Goal: Task Accomplishment & Management: Use online tool/utility

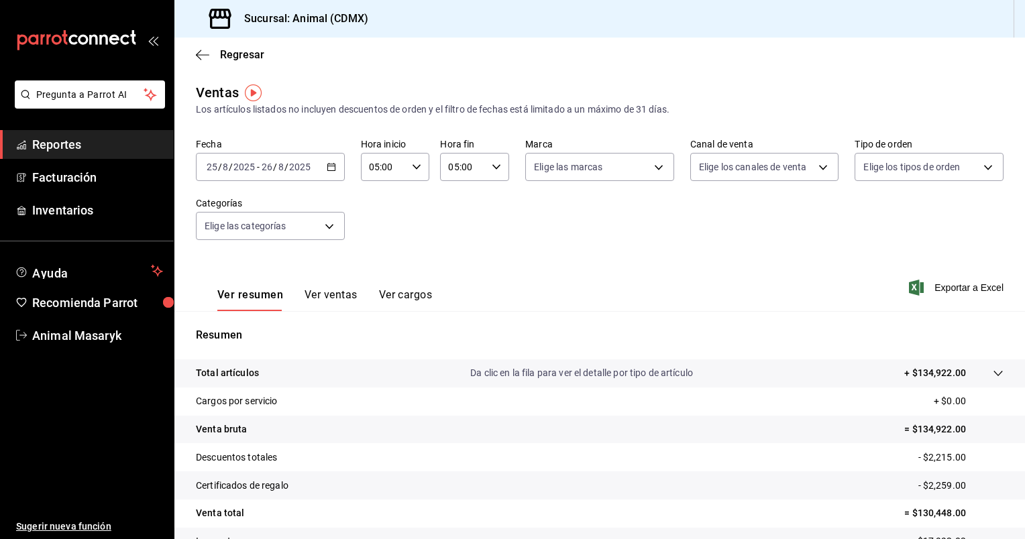
click at [331, 166] on \(Stroke\) "button" at bounding box center [330, 166] width 7 height 1
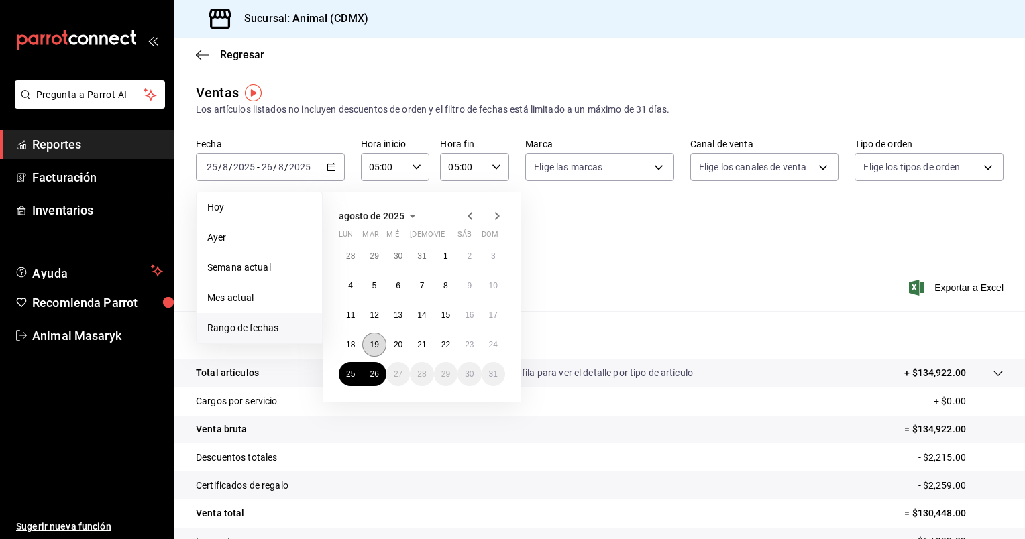
click at [373, 338] on button "19" at bounding box center [373, 345] width 23 height 24
click at [423, 346] on abbr "21" at bounding box center [421, 344] width 9 height 9
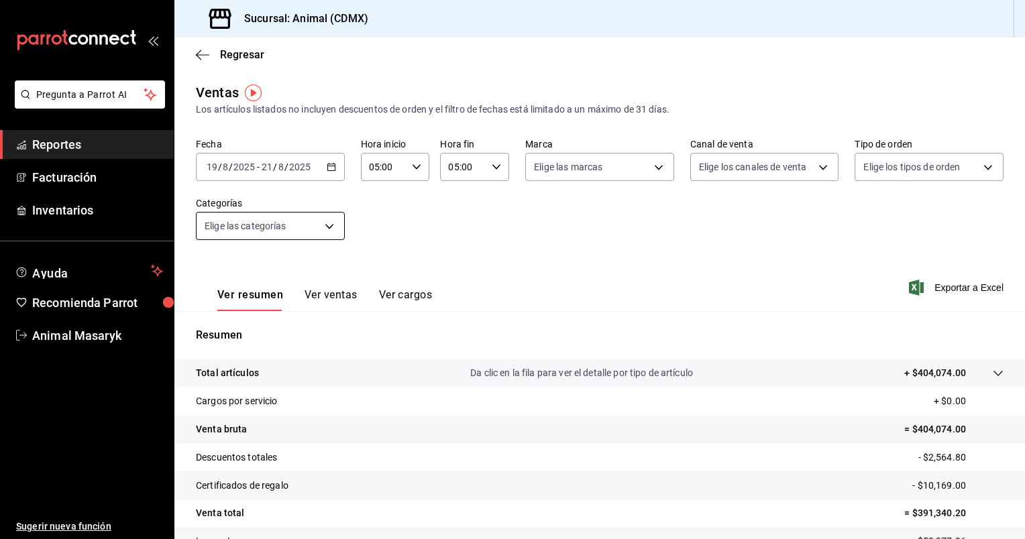
click at [323, 227] on body "Pregunta a Parrot AI Reportes Facturación Inventarios Ayuda Recomienda Parrot A…" at bounding box center [512, 269] width 1025 height 539
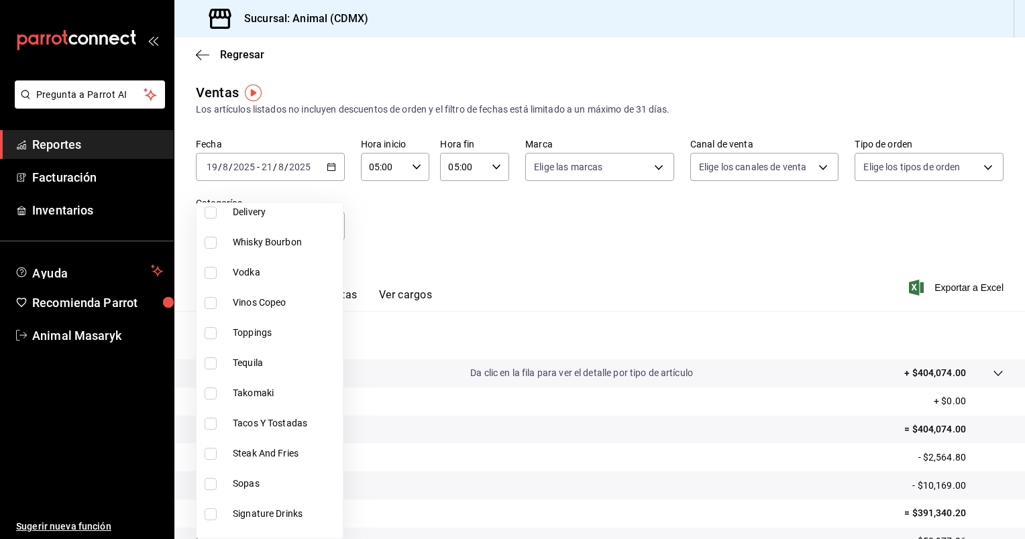
scroll to position [85, 0]
click at [266, 429] on li "Tacos Y Tostadas" at bounding box center [270, 422] width 146 height 30
type input "e7a34caa-3002-4df6-af7e-35e4466dbacf"
checkbox input "true"
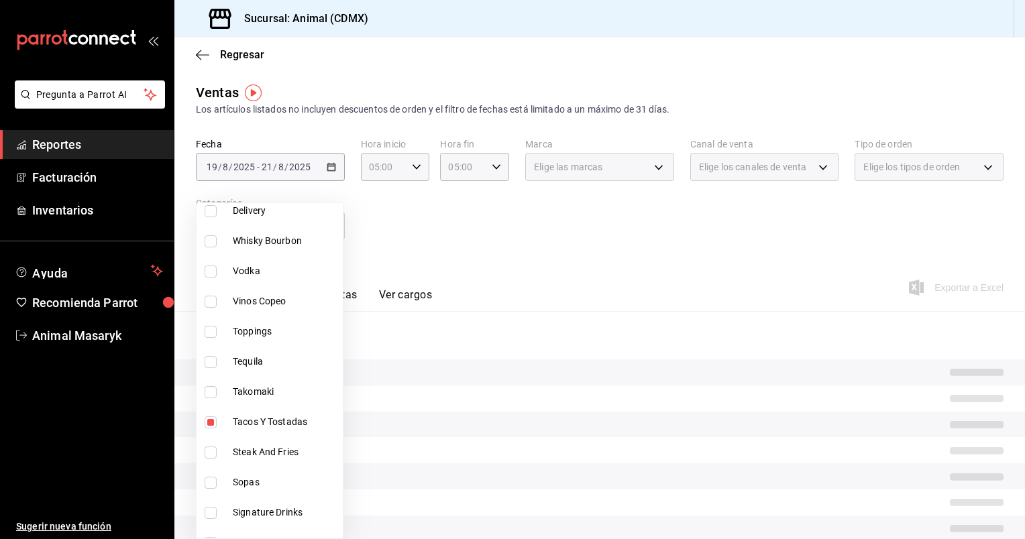
click at [261, 456] on span "Steak And Fries" at bounding box center [285, 452] width 105 height 14
type input "e7a34caa-3002-4df6-af7e-35e4466dbacf,a8103cca-f4b4-42bd-97b9-43c33775c787"
checkbox input "true"
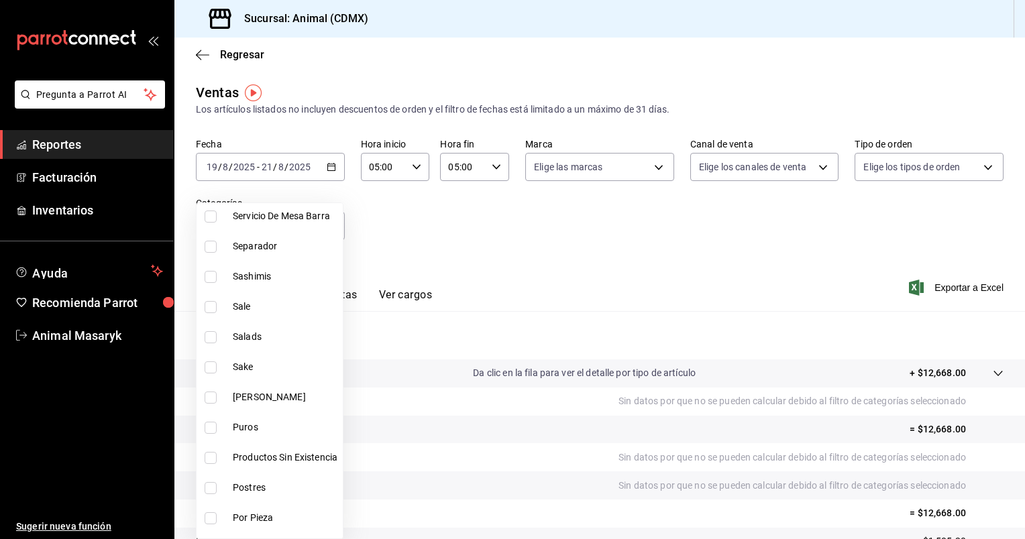
scroll to position [472, 0]
click at [542, 231] on div at bounding box center [512, 269] width 1025 height 539
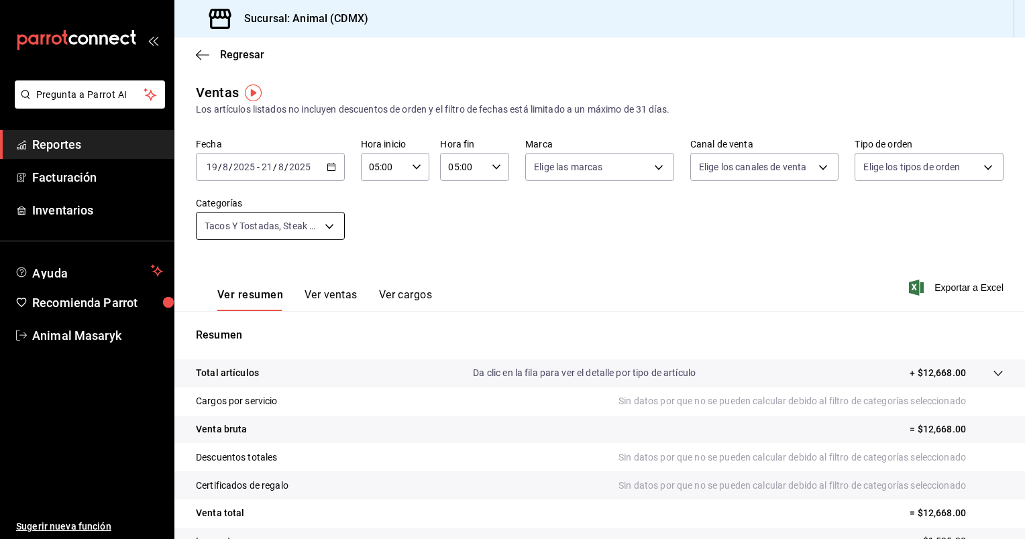
click at [327, 226] on body "Pregunta a Parrot AI Reportes Facturación Inventarios Ayuda Recomienda Parrot A…" at bounding box center [512, 269] width 1025 height 539
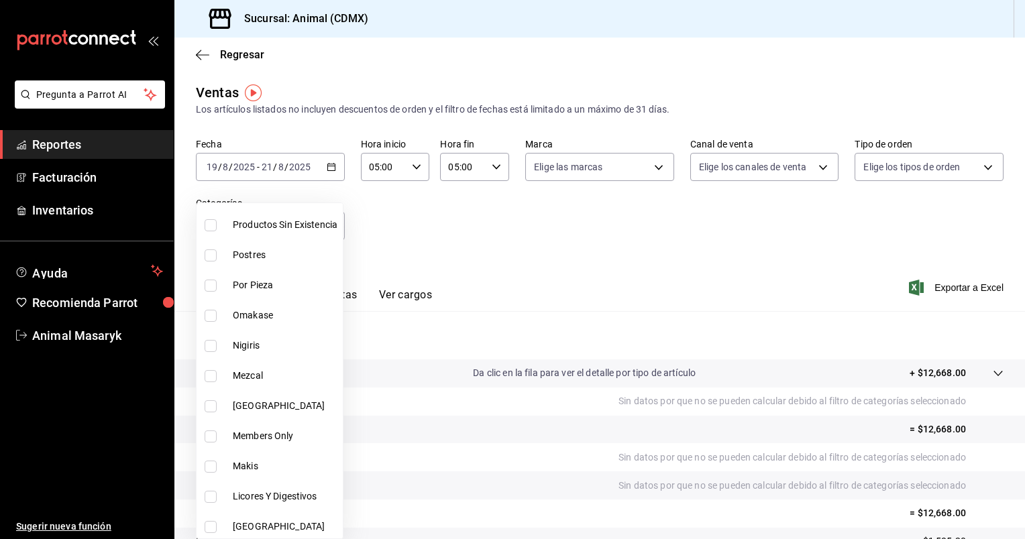
scroll to position [705, 0]
click at [967, 286] on div at bounding box center [512, 269] width 1025 height 539
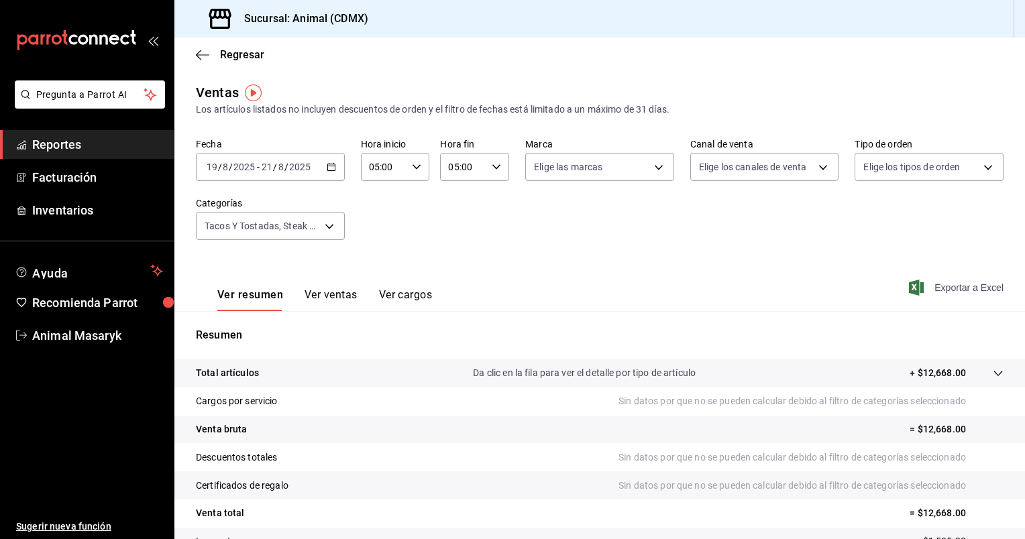
click at [947, 284] on span "Exportar a Excel" at bounding box center [957, 288] width 92 height 16
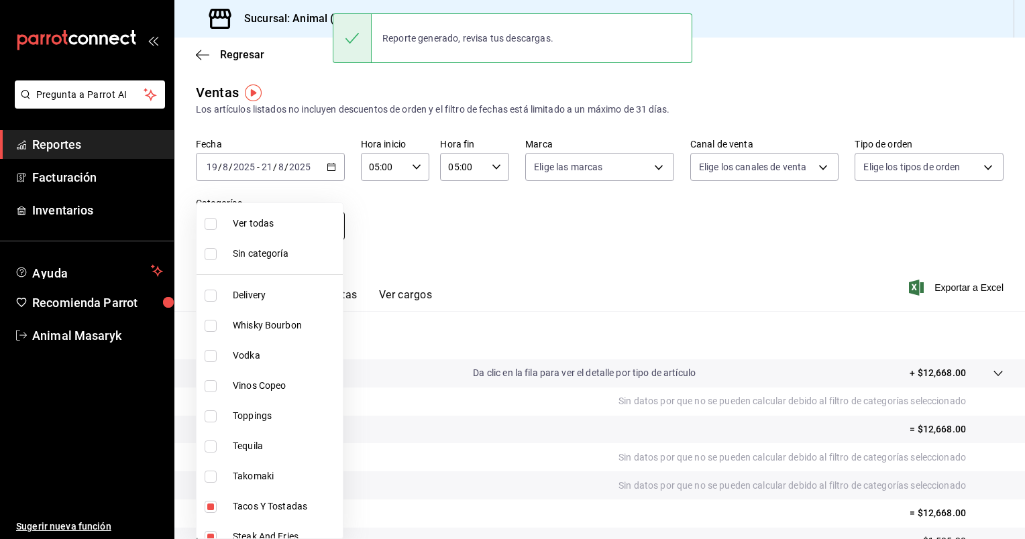
click at [329, 221] on body "Pregunta a Parrot AI Reportes Facturación Inventarios Ayuda Recomienda Parrot A…" at bounding box center [512, 269] width 1025 height 539
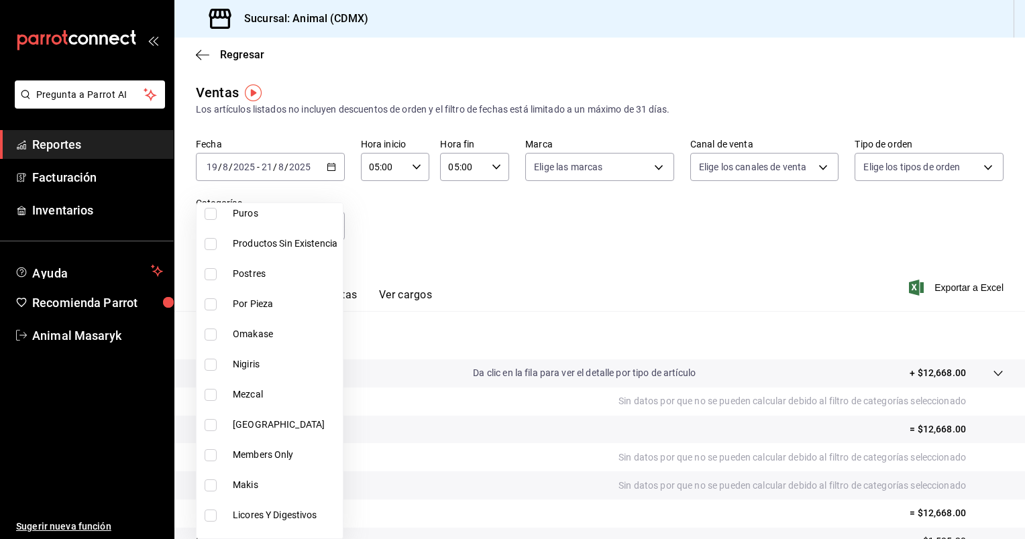
scroll to position [691, 0]
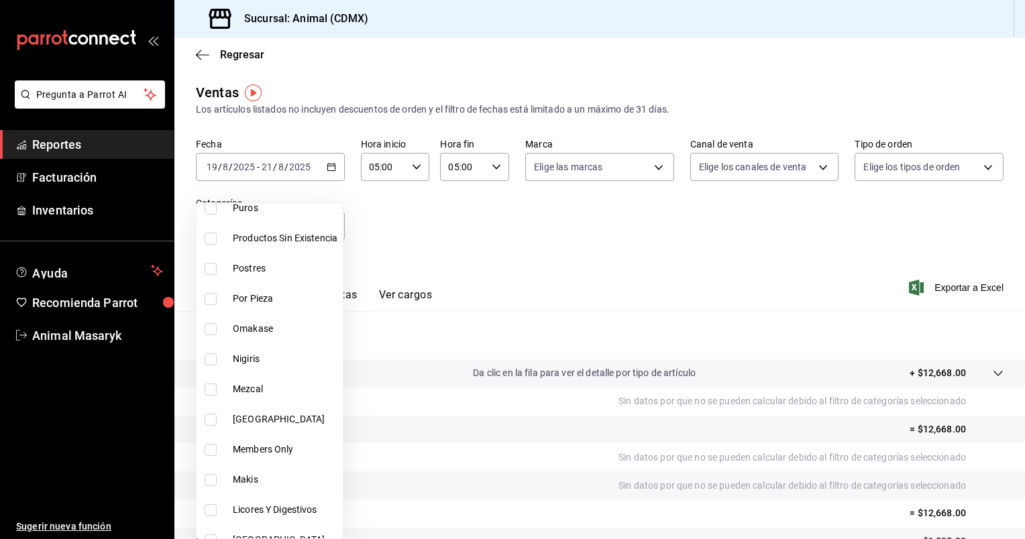
click at [268, 451] on span "Members Only" at bounding box center [285, 450] width 105 height 14
type input "e7a34caa-3002-4df6-af7e-35e4466dbacf,a8103cca-f4b4-42bd-97b9-43c33775c787,8b900…"
checkbox input "true"
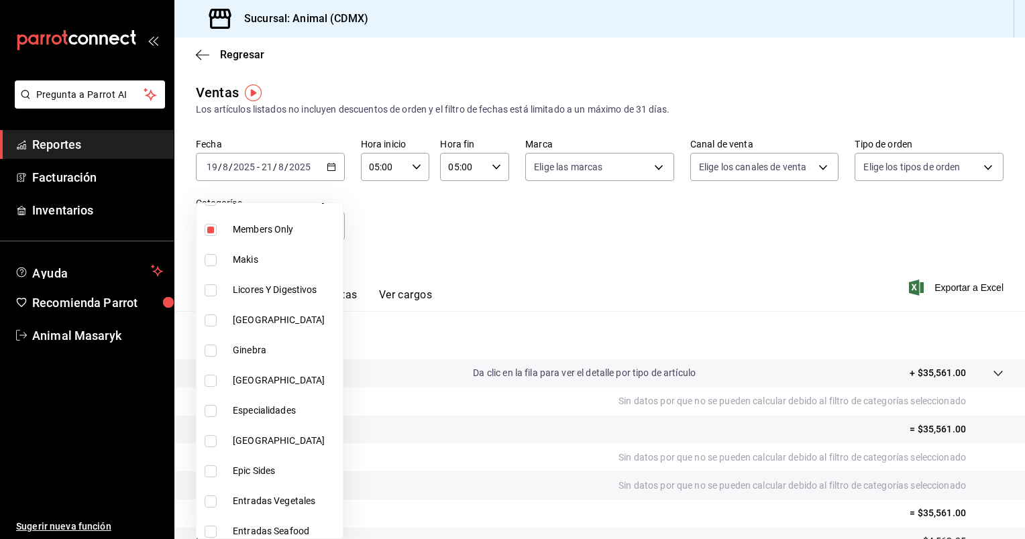
scroll to position [914, 0]
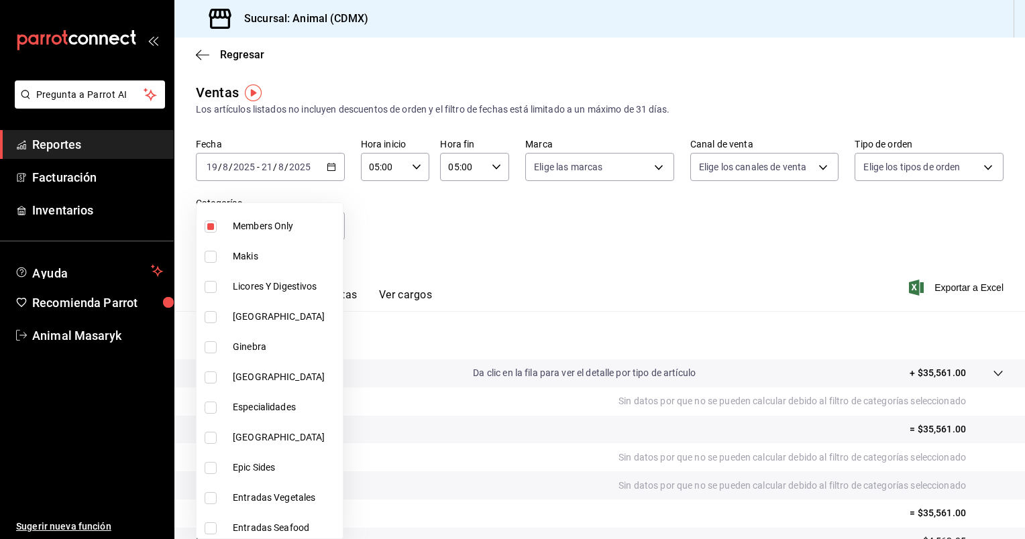
click at [212, 408] on input "checkbox" at bounding box center [211, 408] width 12 height 12
checkbox input "true"
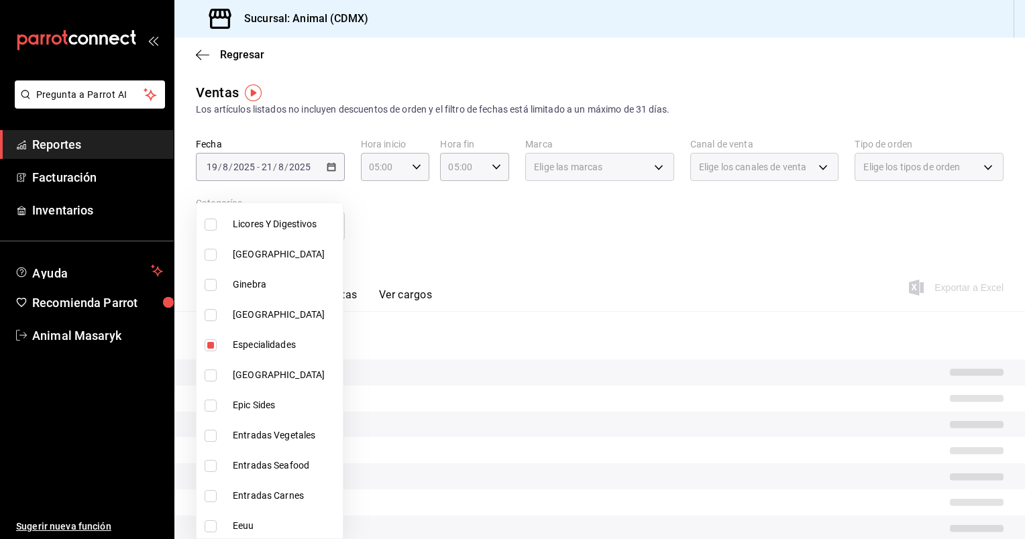
scroll to position [979, 0]
click at [236, 461] on span "Entradas Seafood" at bounding box center [285, 464] width 105 height 14
type input "e7a34caa-3002-4df6-af7e-35e4466dbacf,a8103cca-f4b4-42bd-97b9-43c33775c787,8b900…"
checkbox input "true"
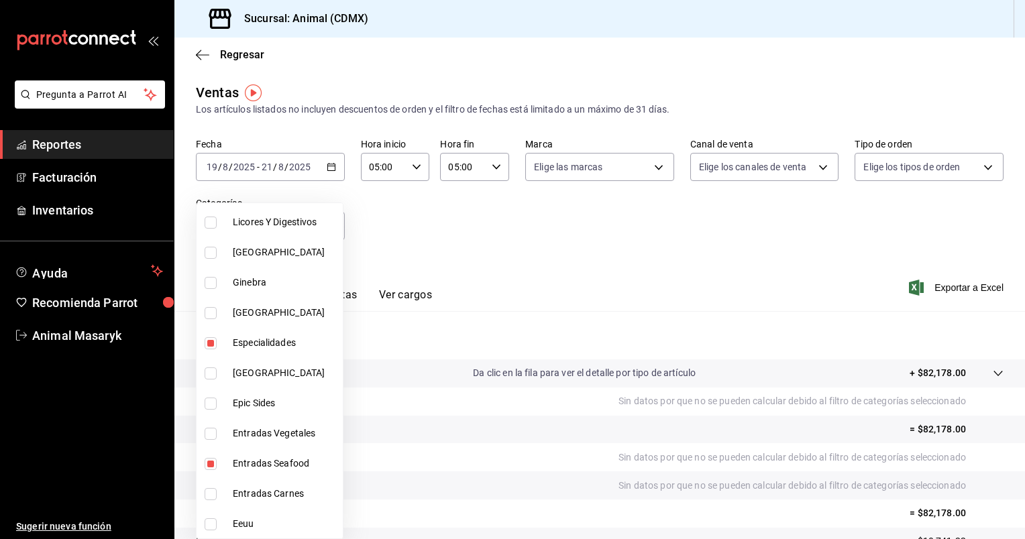
click at [214, 486] on li "Entradas Carnes" at bounding box center [270, 494] width 146 height 30
type input "e7a34caa-3002-4df6-af7e-35e4466dbacf,a8103cca-f4b4-42bd-97b9-43c33775c787,8b900…"
checkbox input "true"
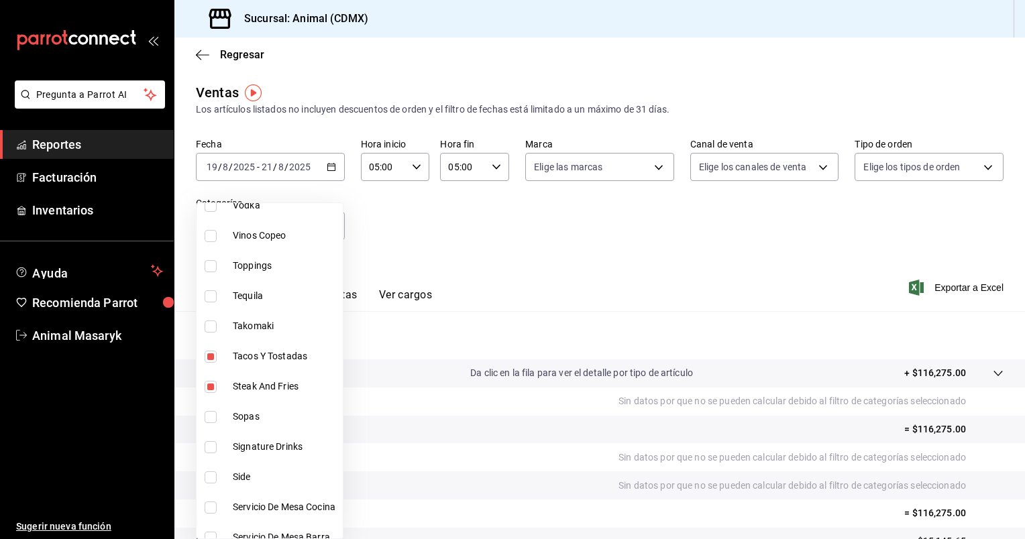
scroll to position [131, 0]
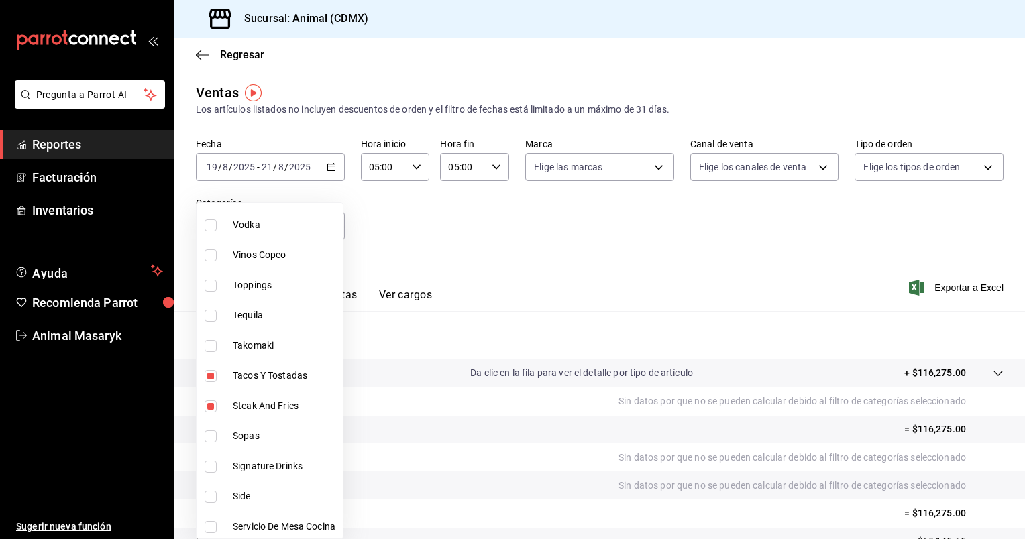
click at [944, 286] on div at bounding box center [512, 269] width 1025 height 539
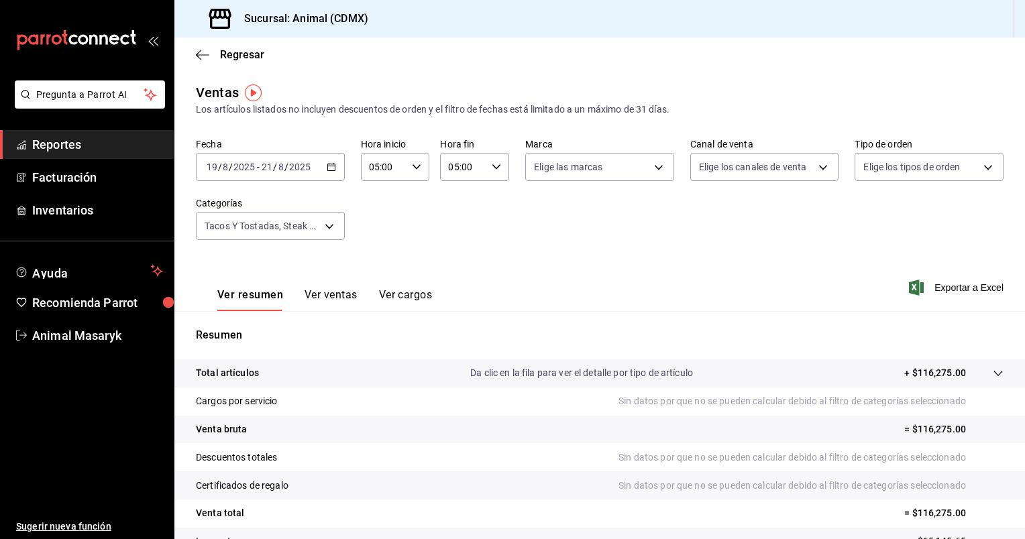
click at [944, 286] on span "Exportar a Excel" at bounding box center [957, 288] width 92 height 16
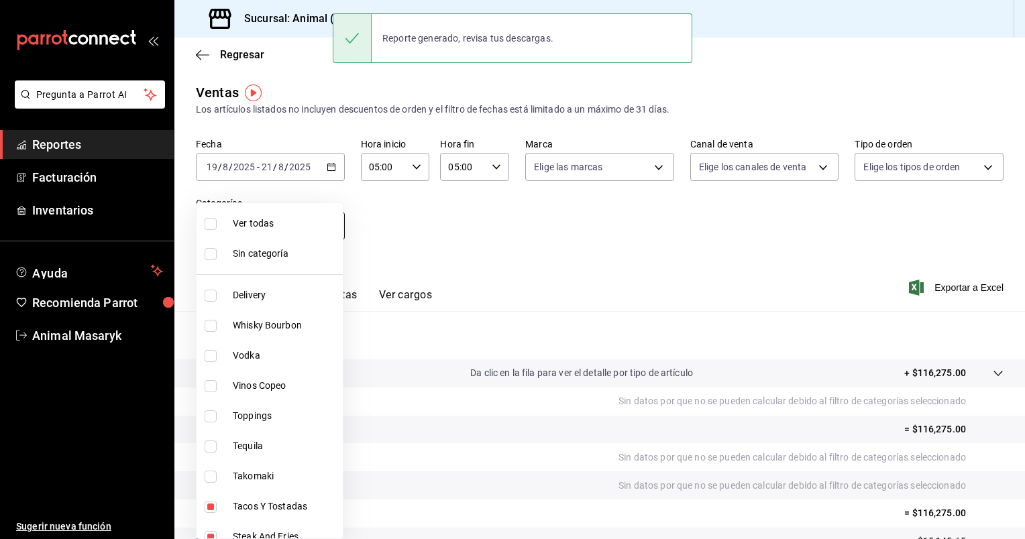
click at [324, 225] on body "Pregunta a Parrot AI Reportes Facturación Inventarios Ayuda Recomienda Parrot A…" at bounding box center [512, 269] width 1025 height 539
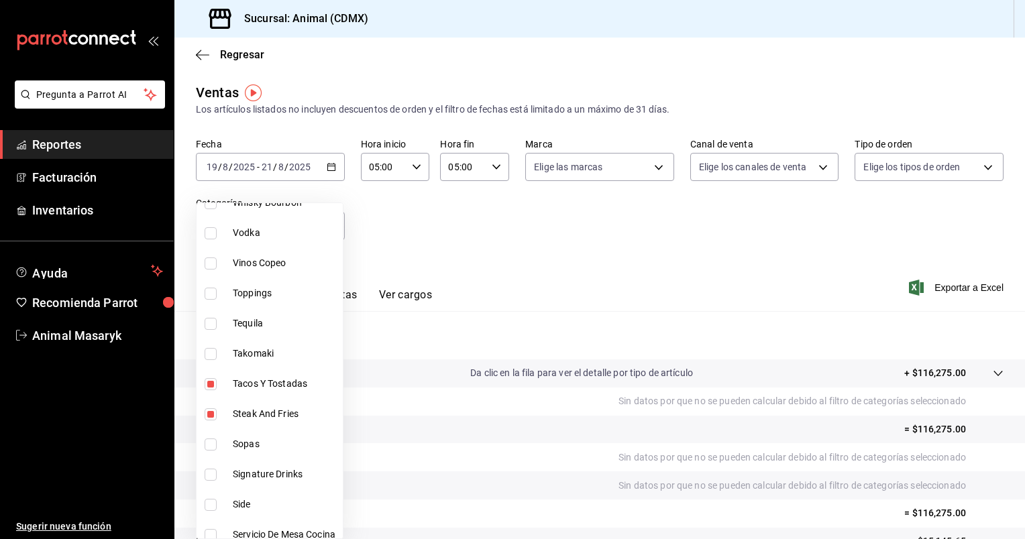
scroll to position [0, 0]
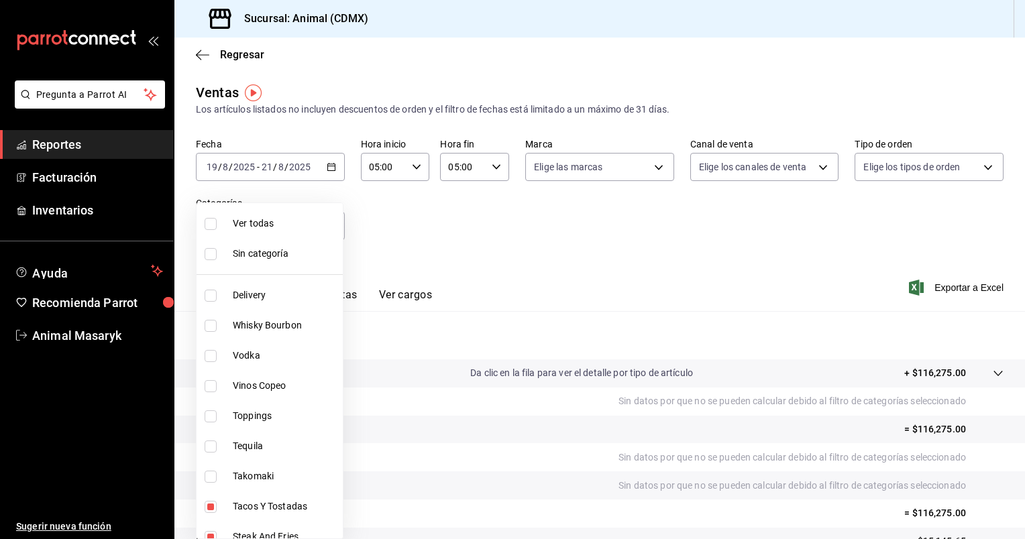
click at [404, 227] on div at bounding box center [512, 269] width 1025 height 539
click at [337, 217] on body "Pregunta a Parrot AI Reportes Facturación Inventarios Ayuda Recomienda Parrot A…" at bounding box center [512, 269] width 1025 height 539
click at [271, 212] on li "Ver todas" at bounding box center [270, 224] width 146 height 30
type input "281688af-6220-48ae-86b9-ca5e6f63eb3e,2ffeebaa-176c-4024-95f8-553ffecca8da,37769…"
checkbox input "true"
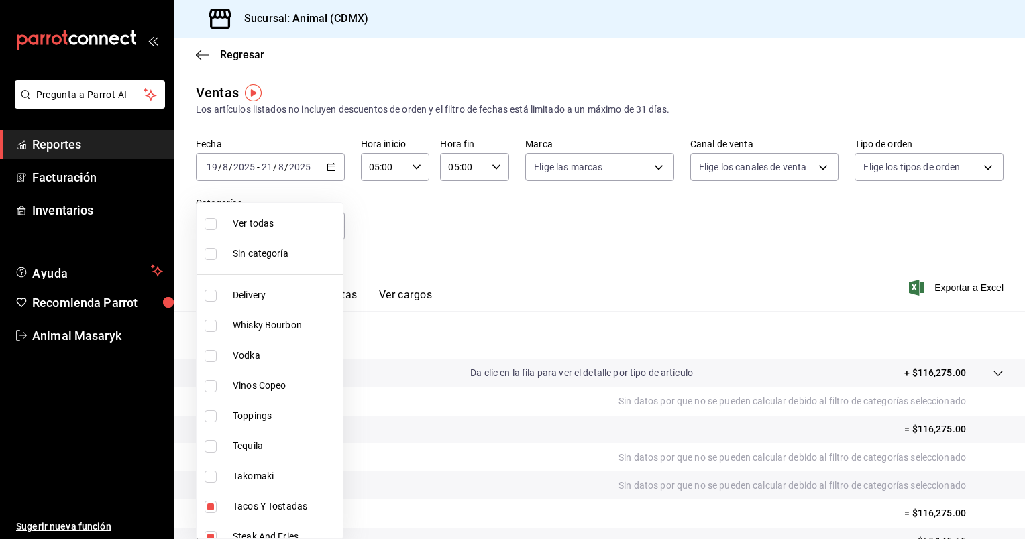
checkbox input "true"
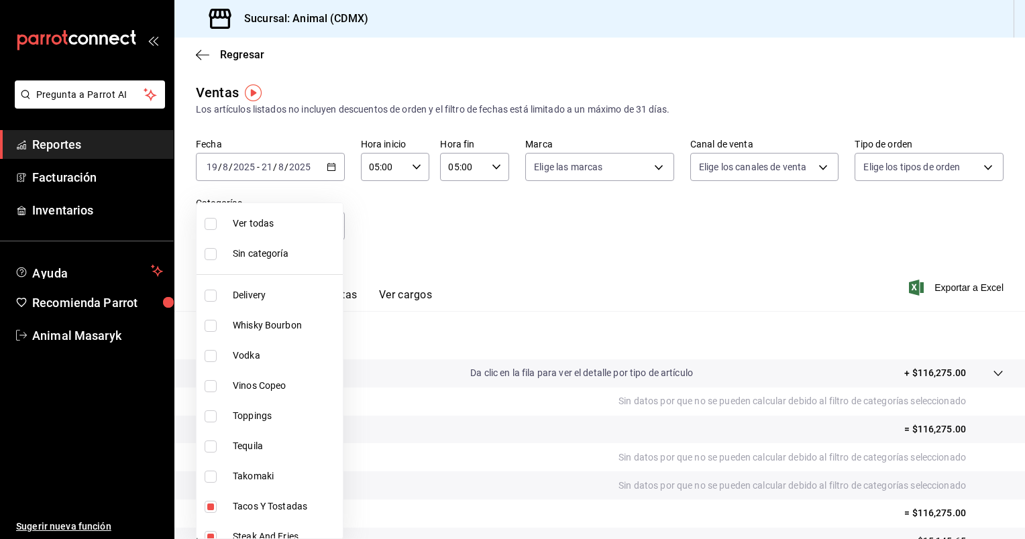
checkbox input "true"
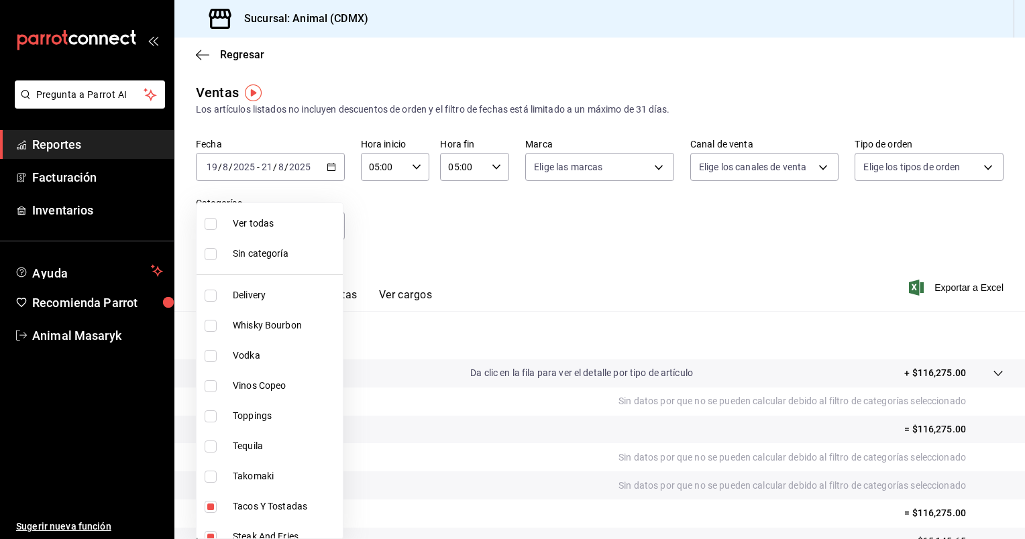
checkbox input "true"
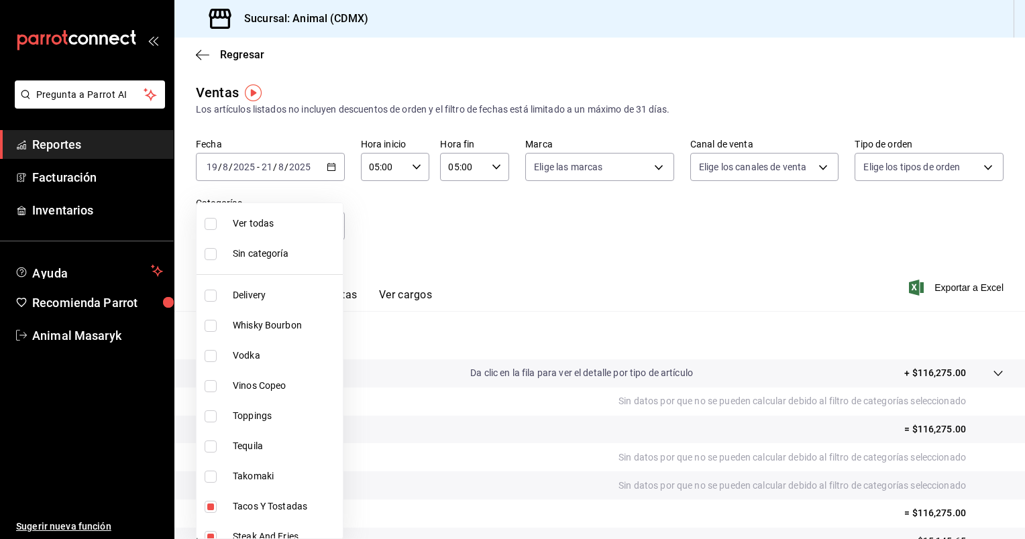
checkbox input "true"
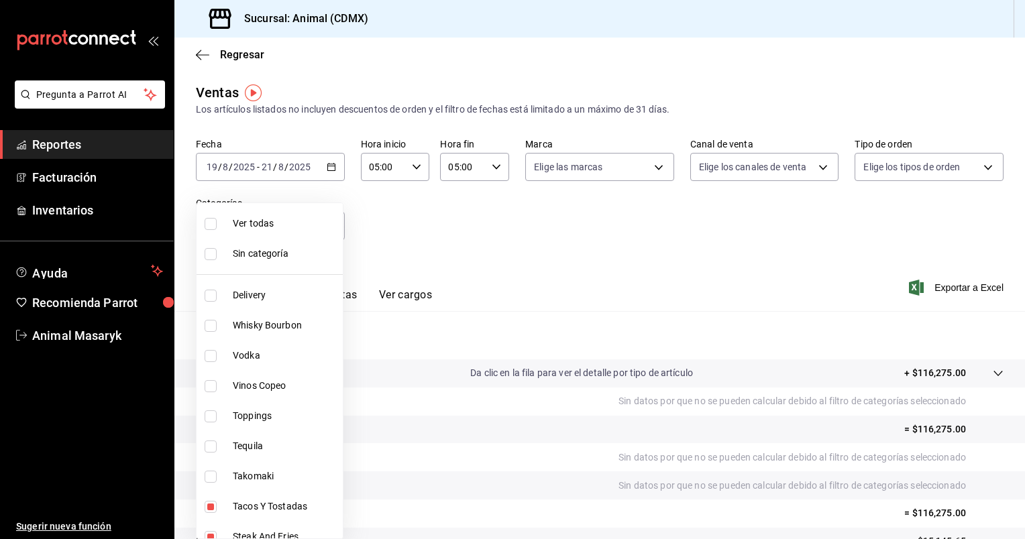
checkbox input "true"
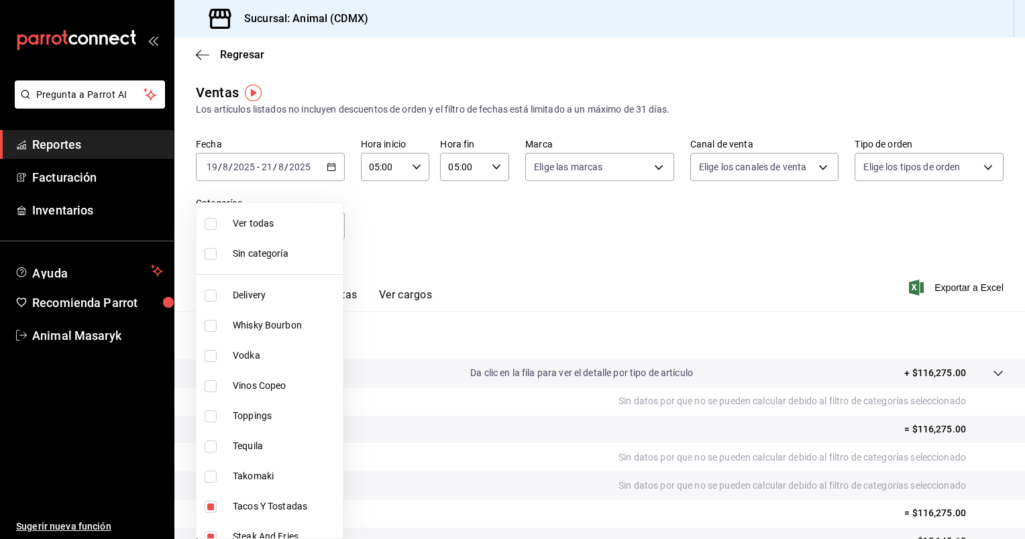
checkbox input "true"
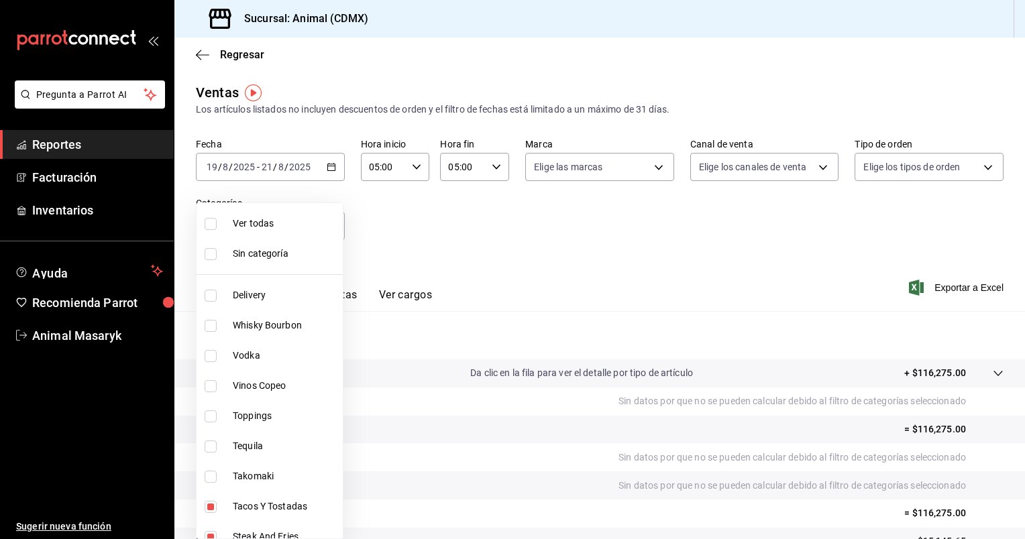
checkbox input "true"
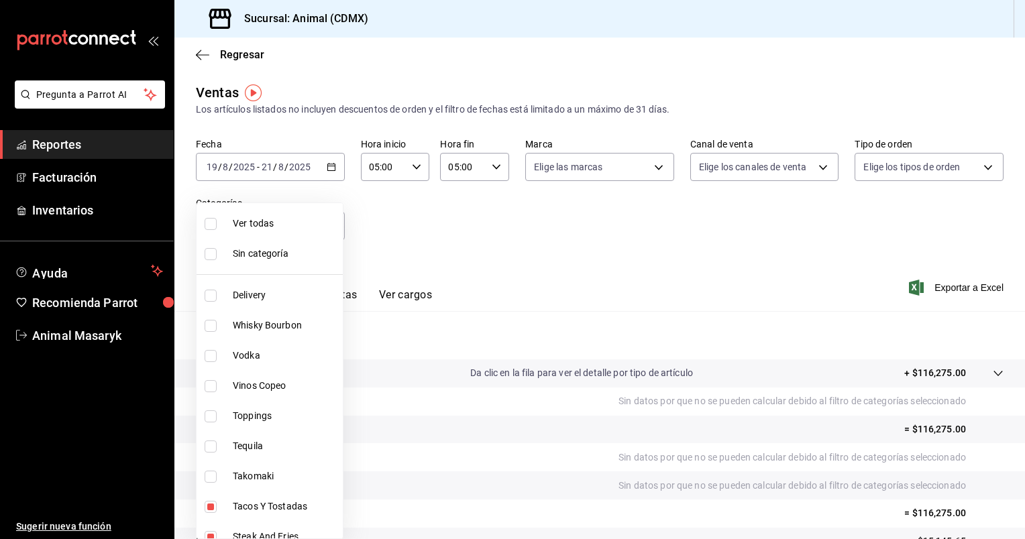
checkbox input "true"
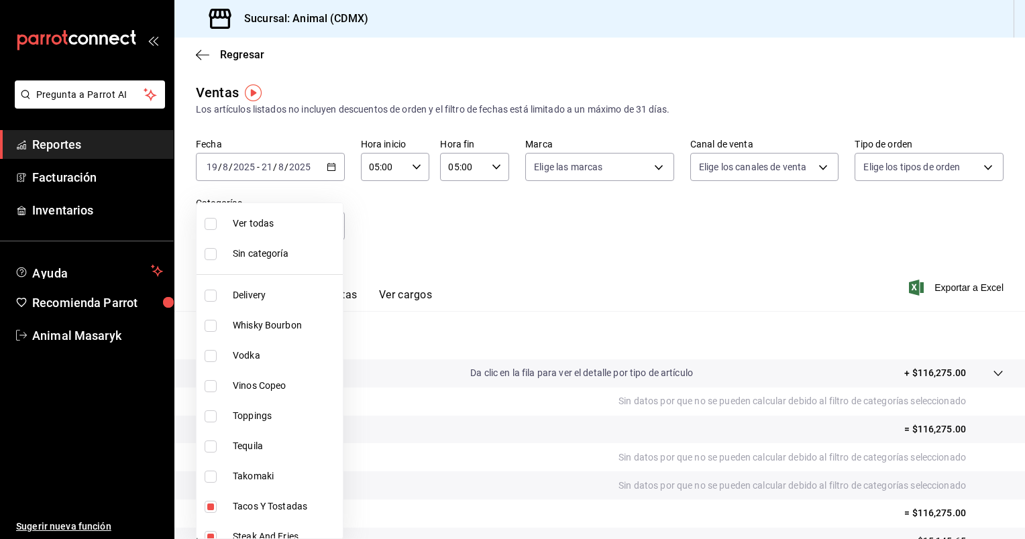
checkbox input "true"
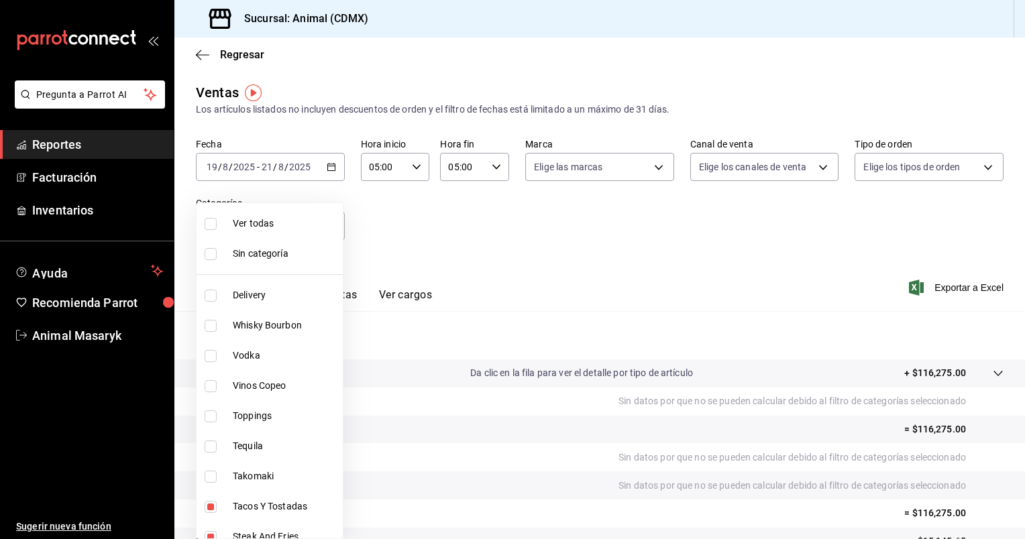
checkbox input "true"
click at [931, 284] on div at bounding box center [512, 269] width 1025 height 539
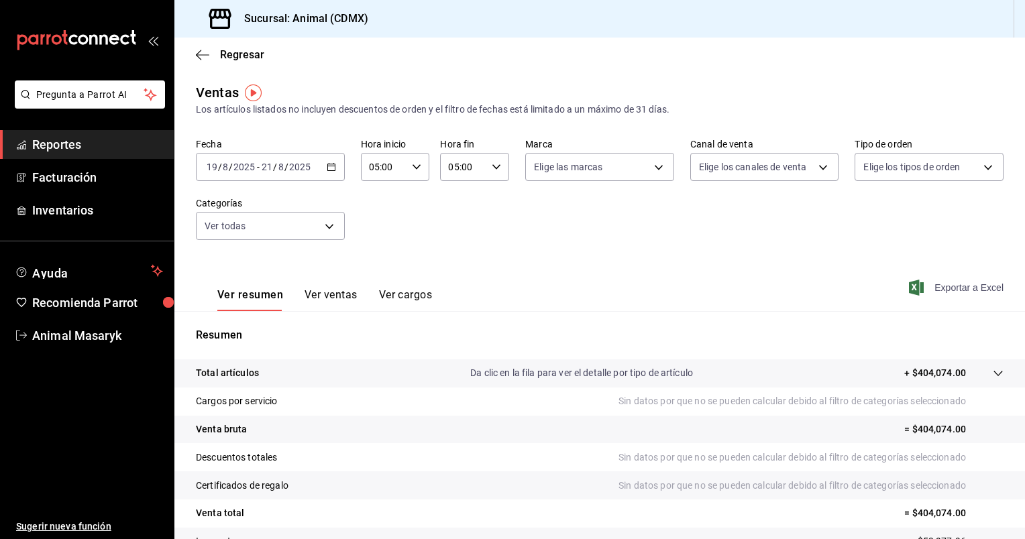
click at [909, 284] on icon "button" at bounding box center [916, 288] width 15 height 16
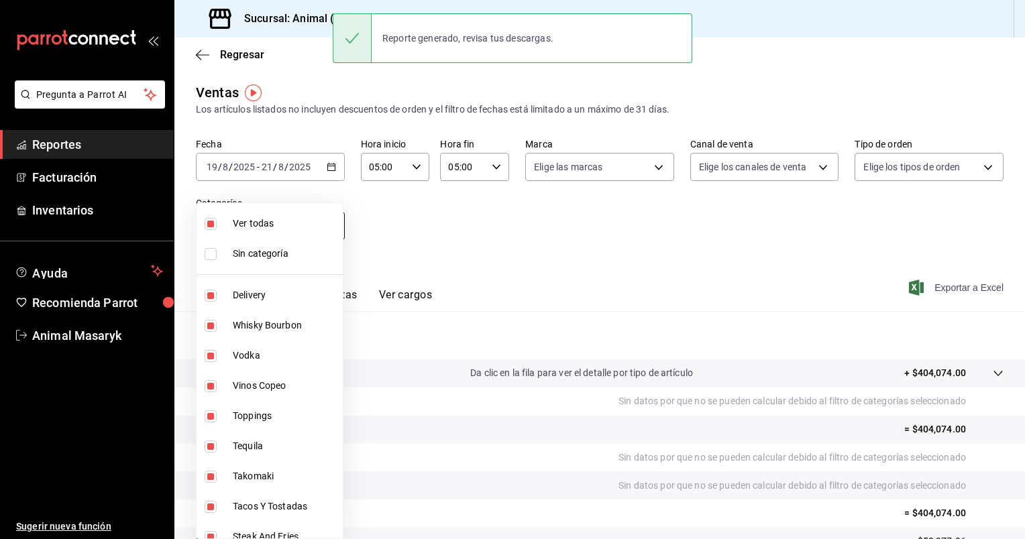
click at [335, 229] on body "Pregunta a Parrot AI Reportes Facturación Inventarios Ayuda Recomienda Parrot A…" at bounding box center [512, 269] width 1025 height 539
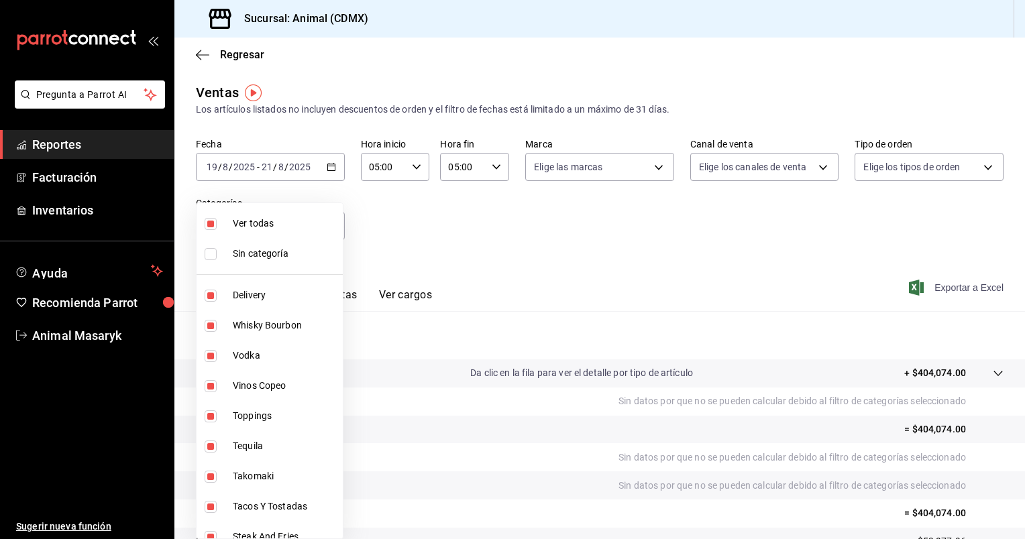
click at [270, 225] on span "Ver todas" at bounding box center [285, 224] width 105 height 14
checkbox input "false"
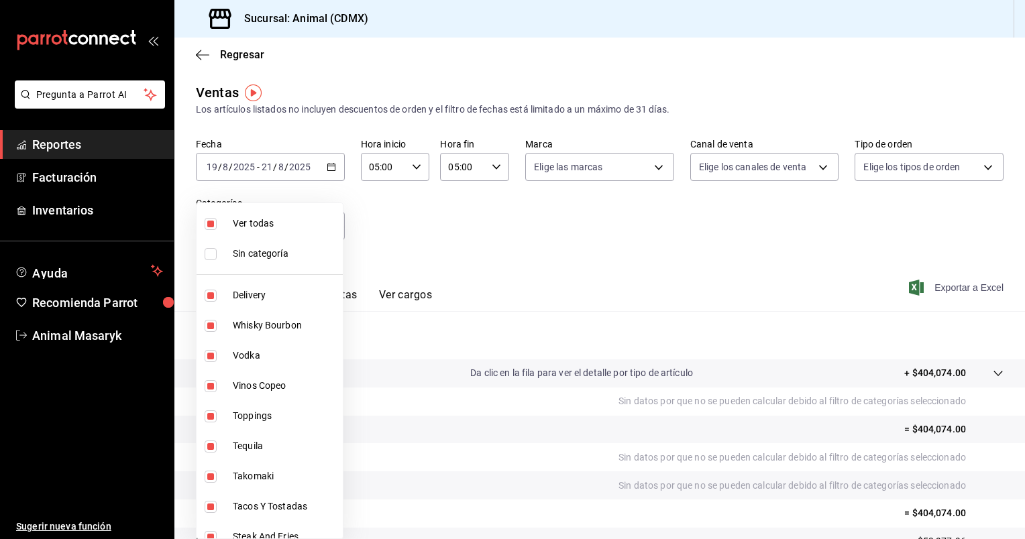
checkbox input "false"
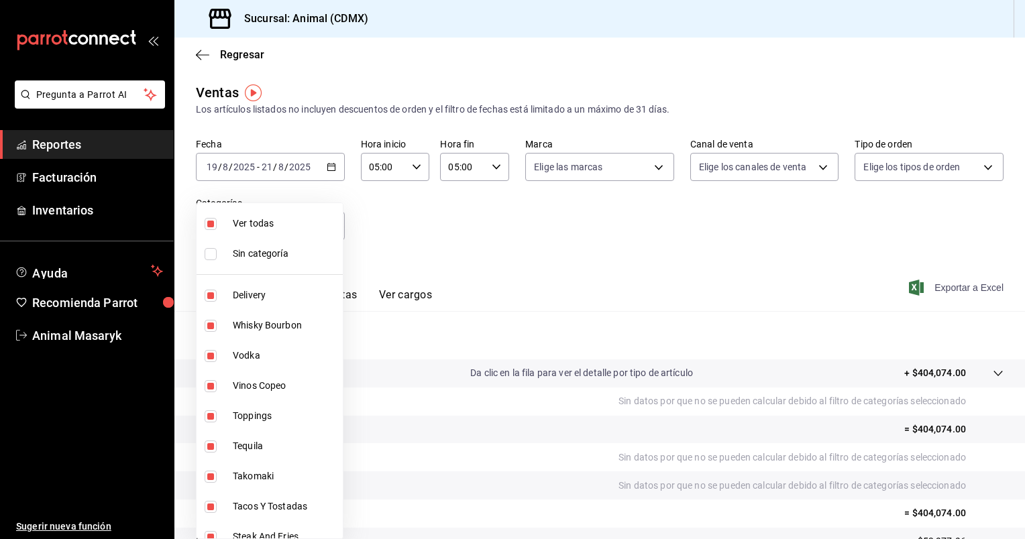
checkbox input "false"
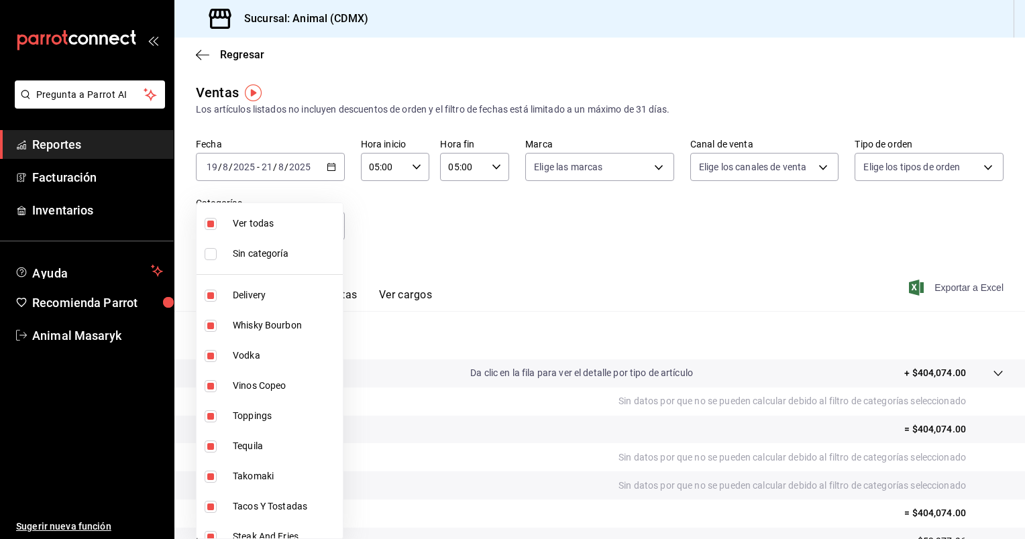
checkbox input "false"
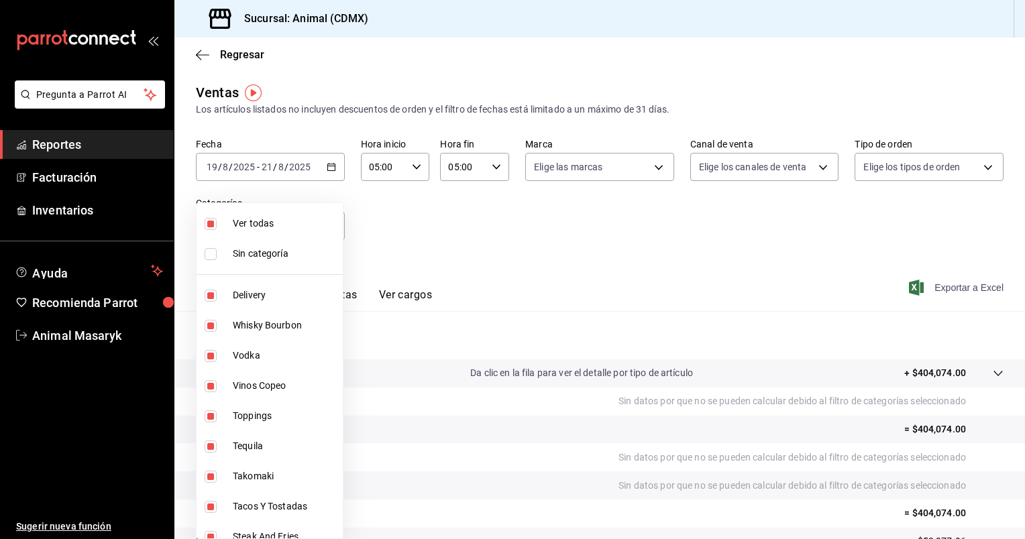
checkbox input "false"
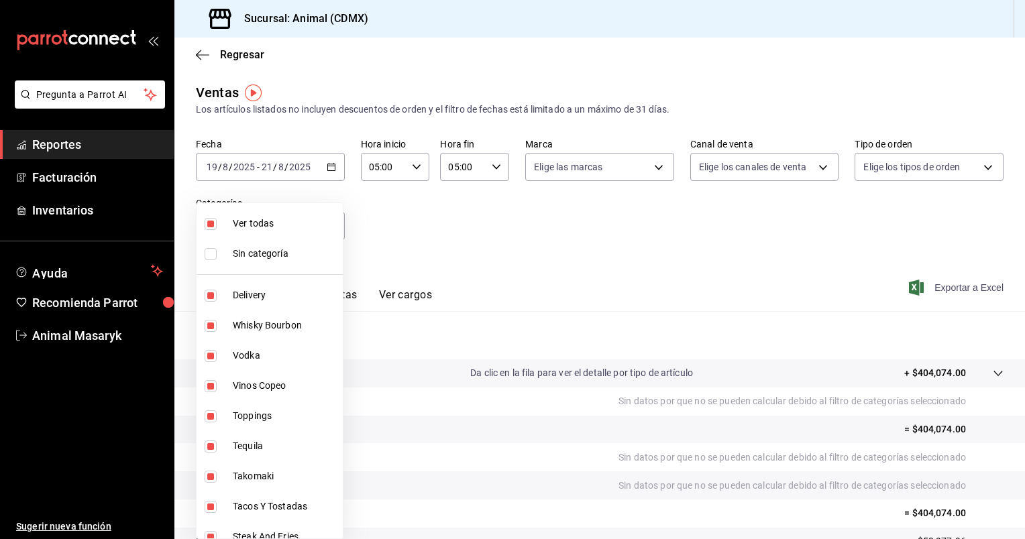
checkbox input "false"
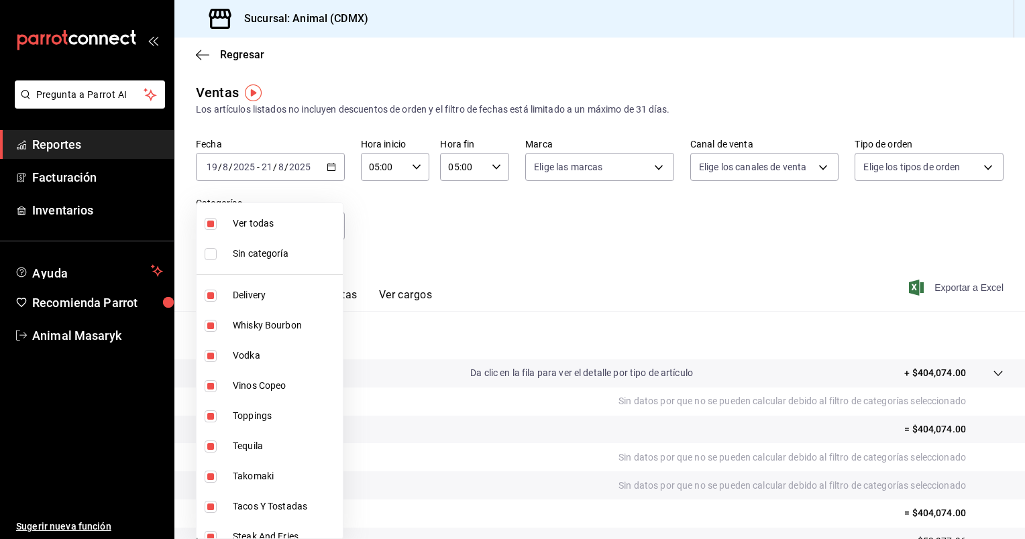
checkbox input "false"
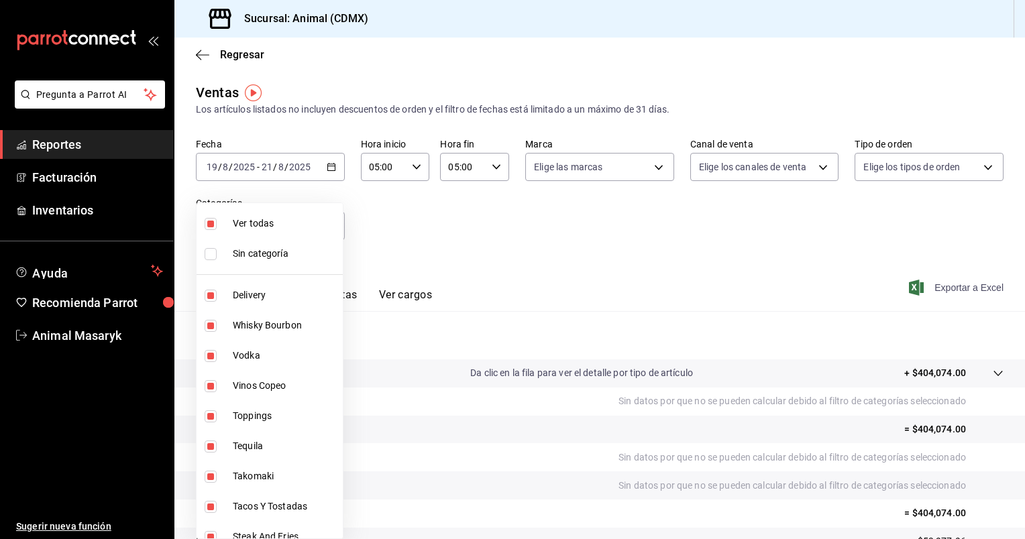
checkbox input "false"
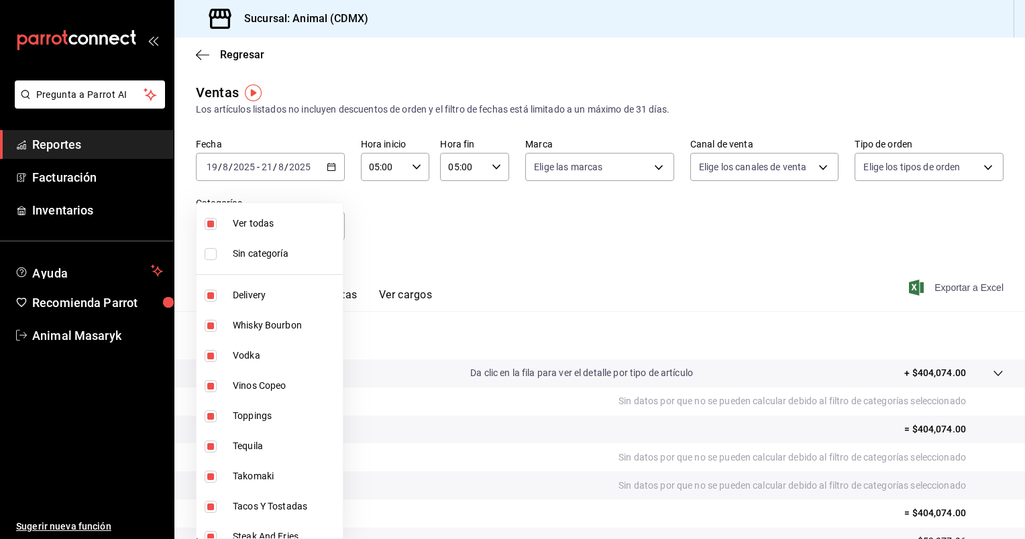
checkbox input "false"
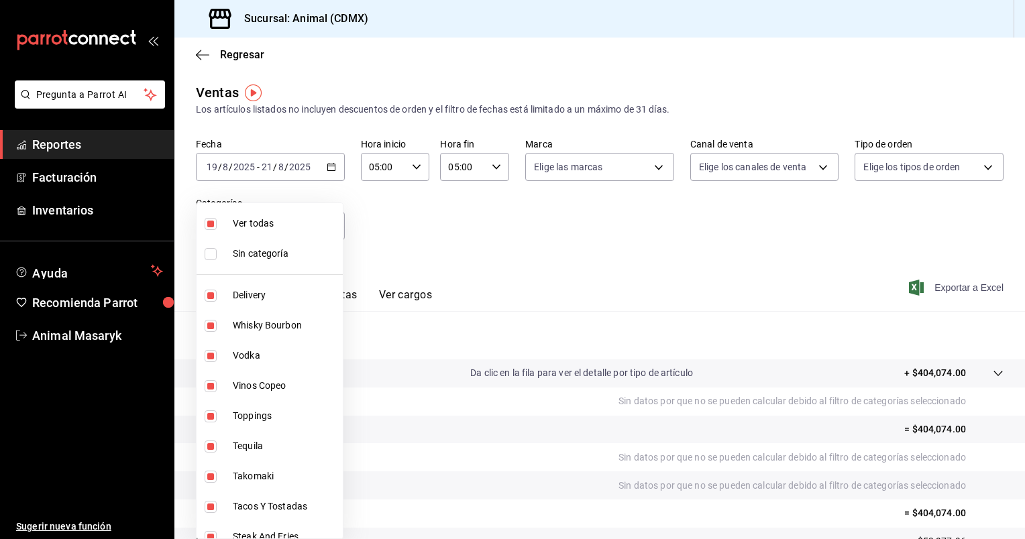
checkbox input "false"
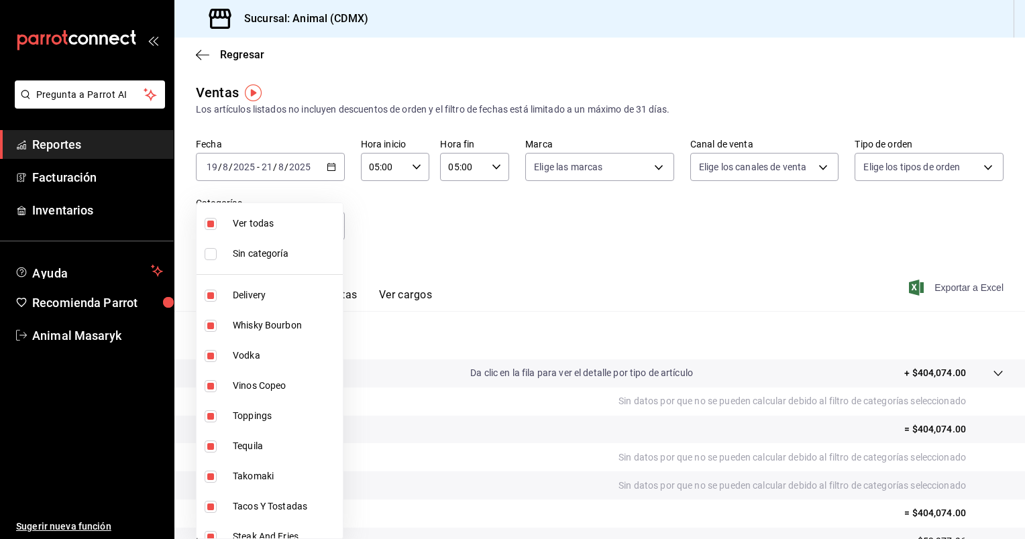
checkbox input "false"
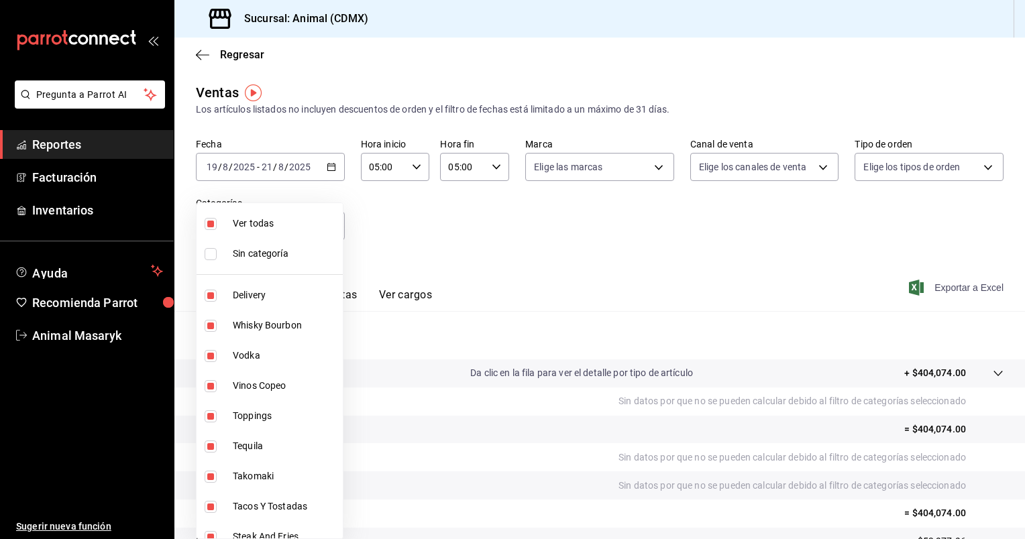
checkbox input "false"
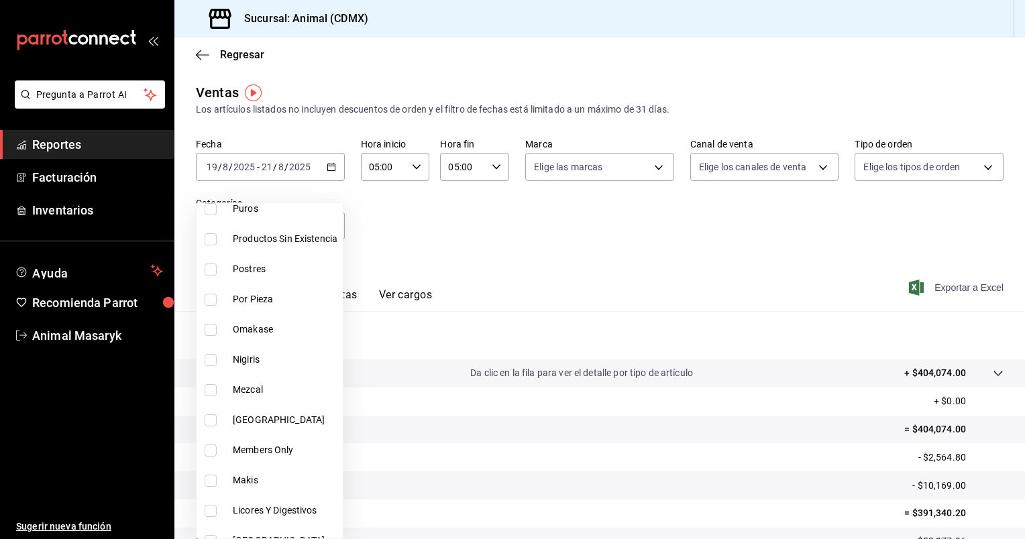
scroll to position [689, 0]
click at [216, 270] on input "checkbox" at bounding box center [211, 270] width 12 height 12
checkbox input "true"
type input "f42d4622-f9b8-459c-8cdf-8e211b50ca07"
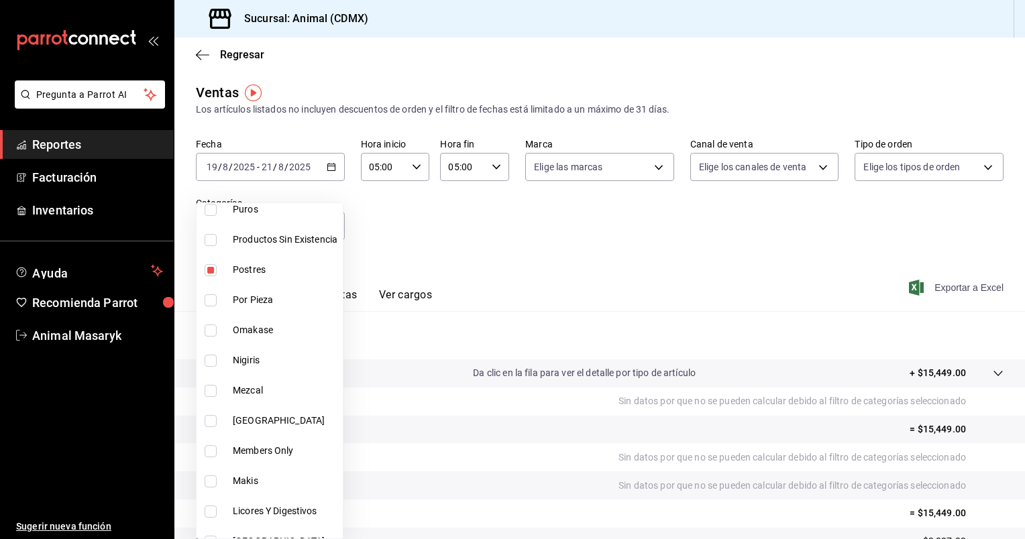
click at [932, 289] on div at bounding box center [512, 269] width 1025 height 539
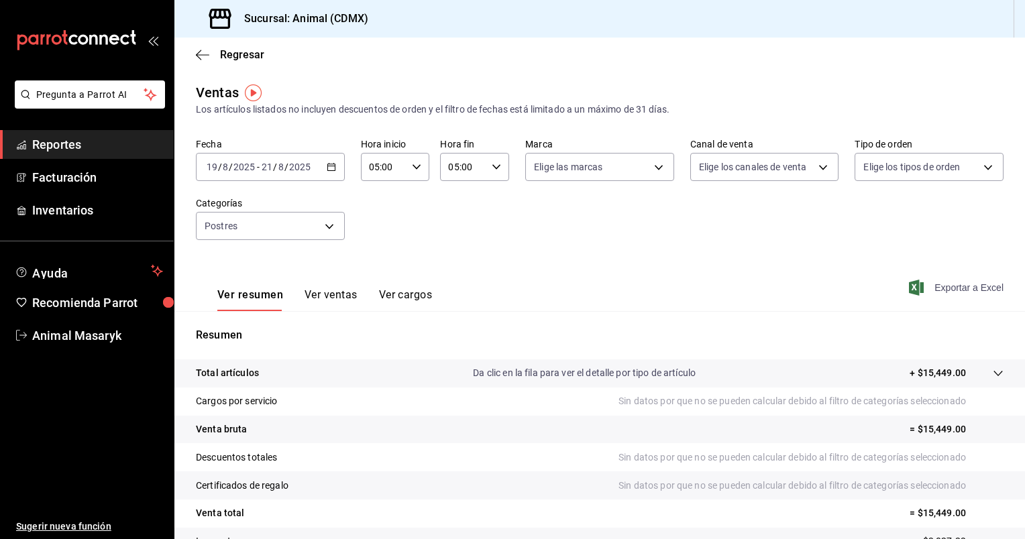
click at [948, 286] on span "Exportar a Excel" at bounding box center [957, 288] width 92 height 16
